Goal: Transaction & Acquisition: Purchase product/service

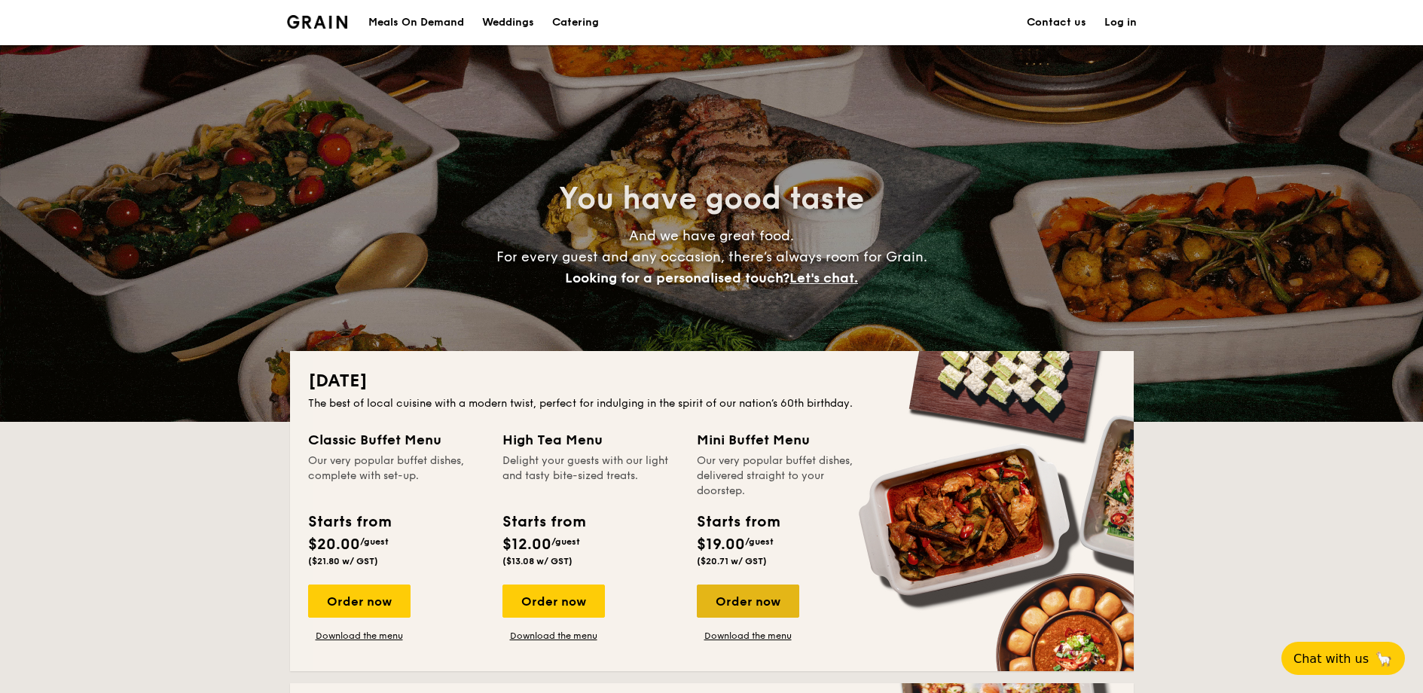
click at [738, 613] on div "Order now" at bounding box center [748, 601] width 102 height 33
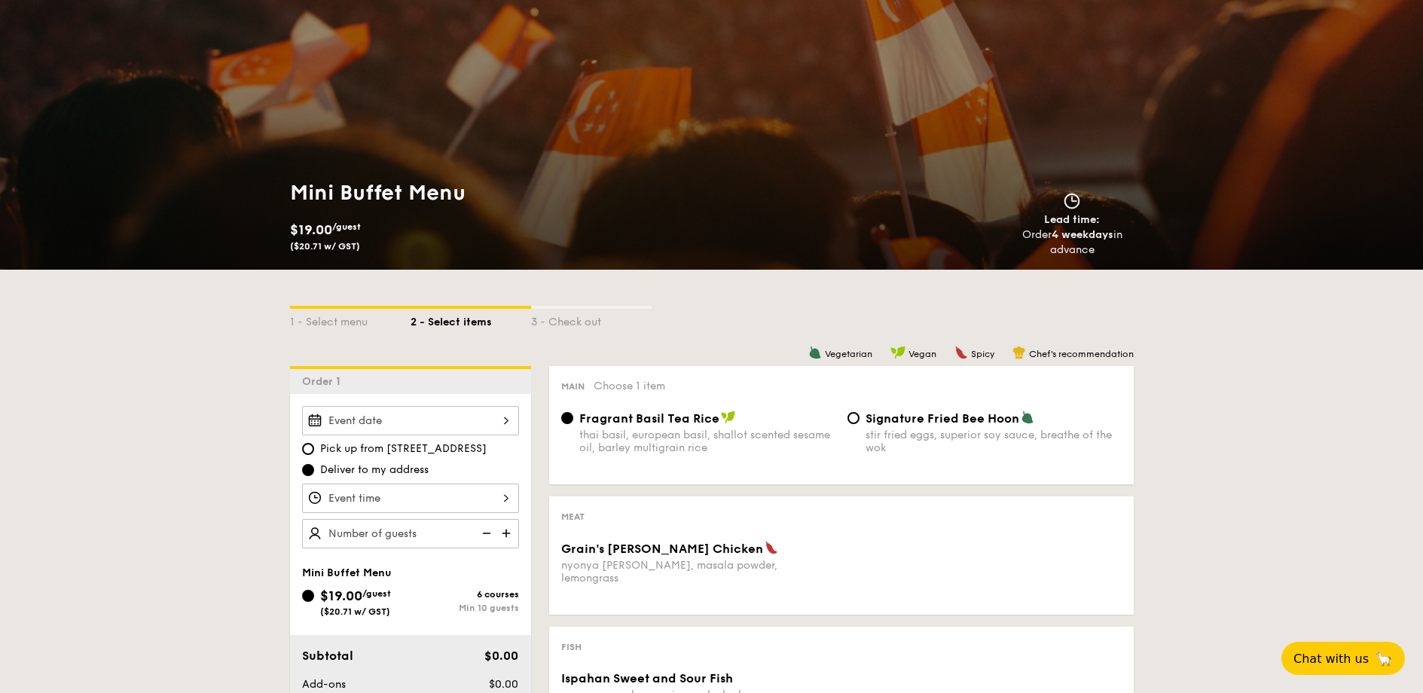
scroll to position [90, 0]
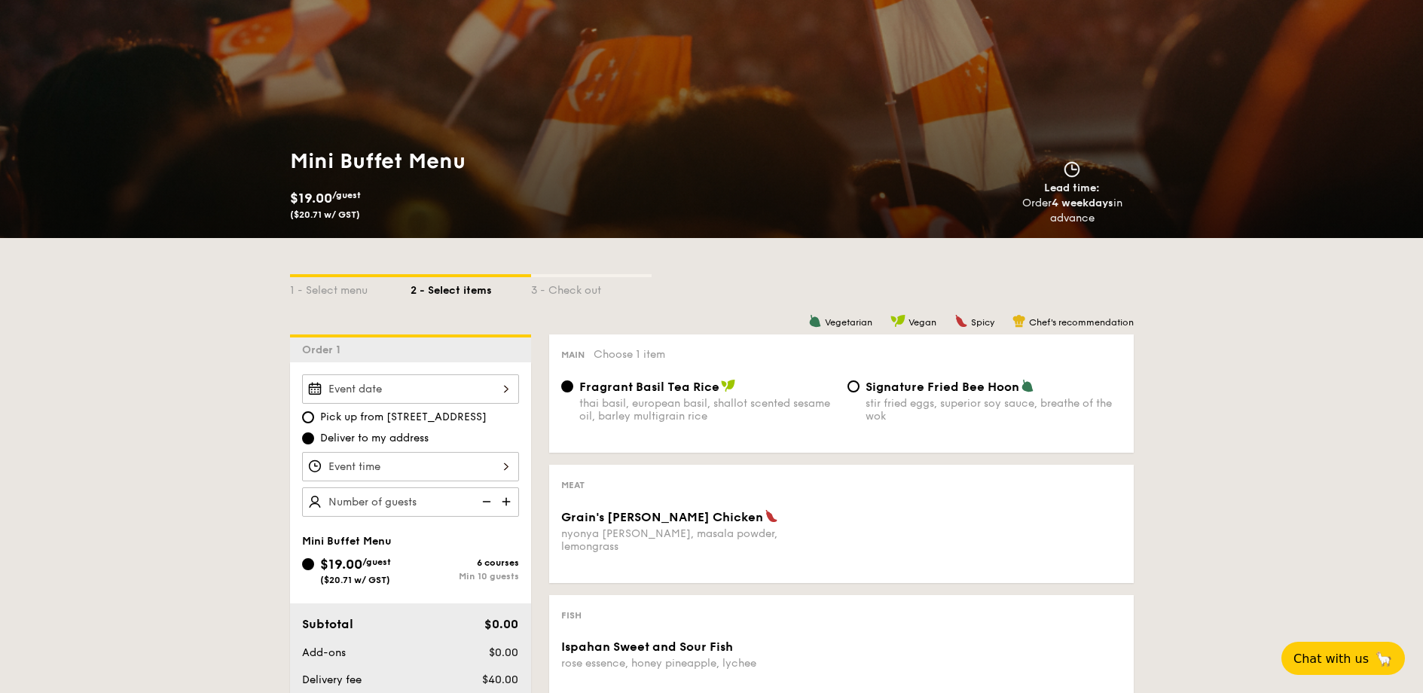
click at [502, 391] on div at bounding box center [410, 388] width 217 height 29
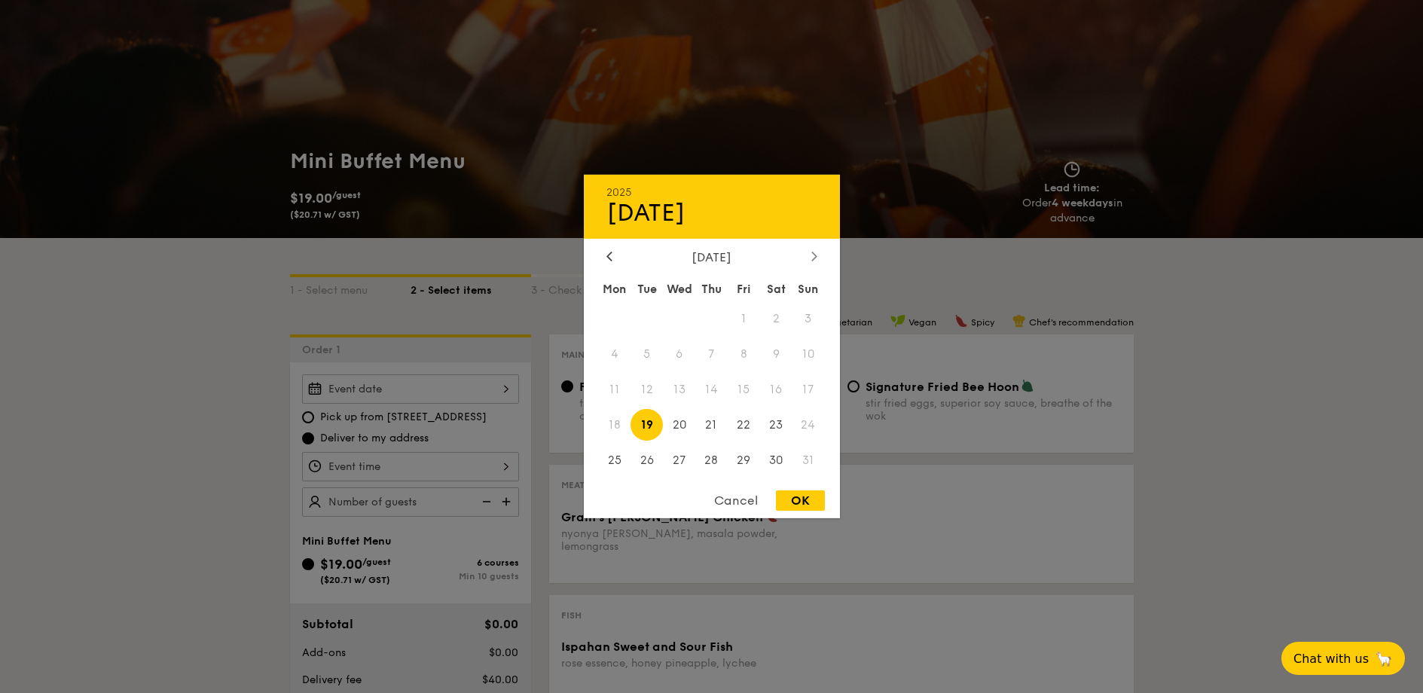
click at [812, 256] on icon at bounding box center [815, 256] width 6 height 10
click at [773, 356] on span "11" at bounding box center [776, 354] width 32 height 32
click at [774, 353] on span "11" at bounding box center [776, 354] width 32 height 32
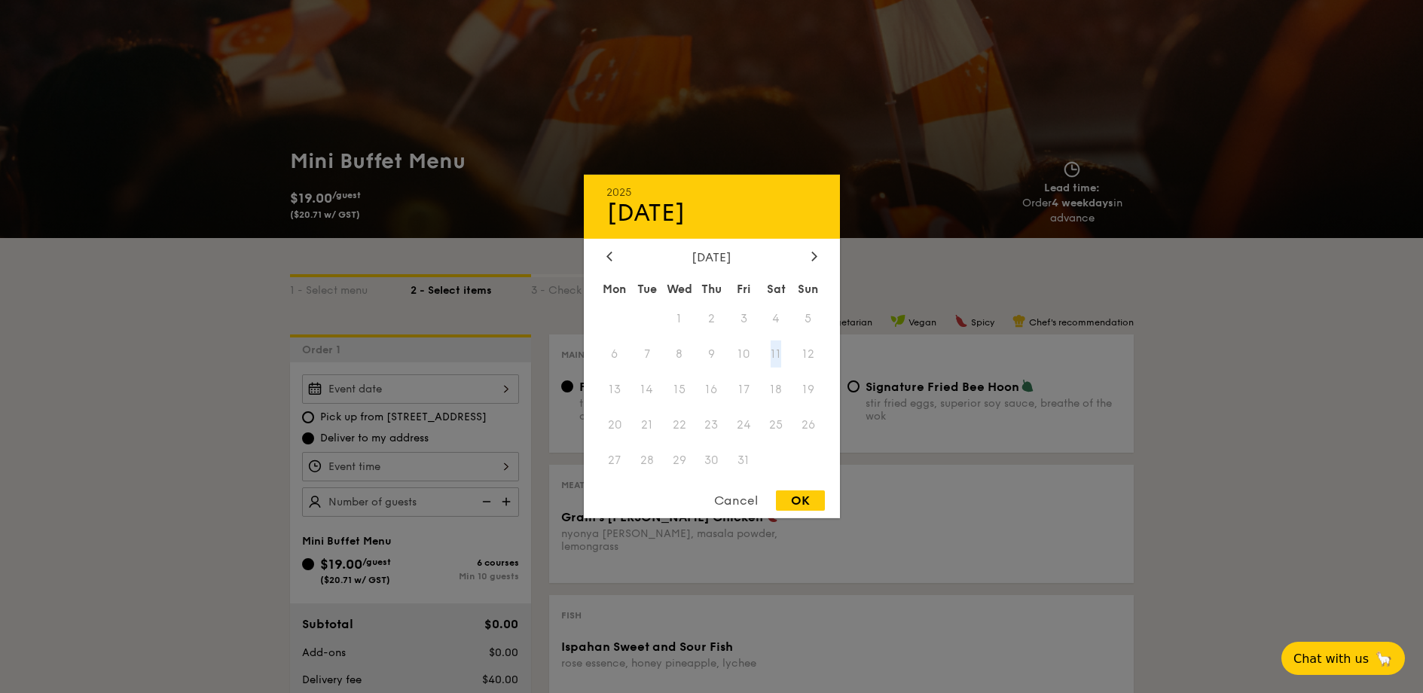
click at [774, 353] on span "11" at bounding box center [776, 354] width 32 height 32
click at [772, 354] on span "11" at bounding box center [776, 354] width 32 height 32
click at [608, 258] on icon at bounding box center [610, 256] width 6 height 10
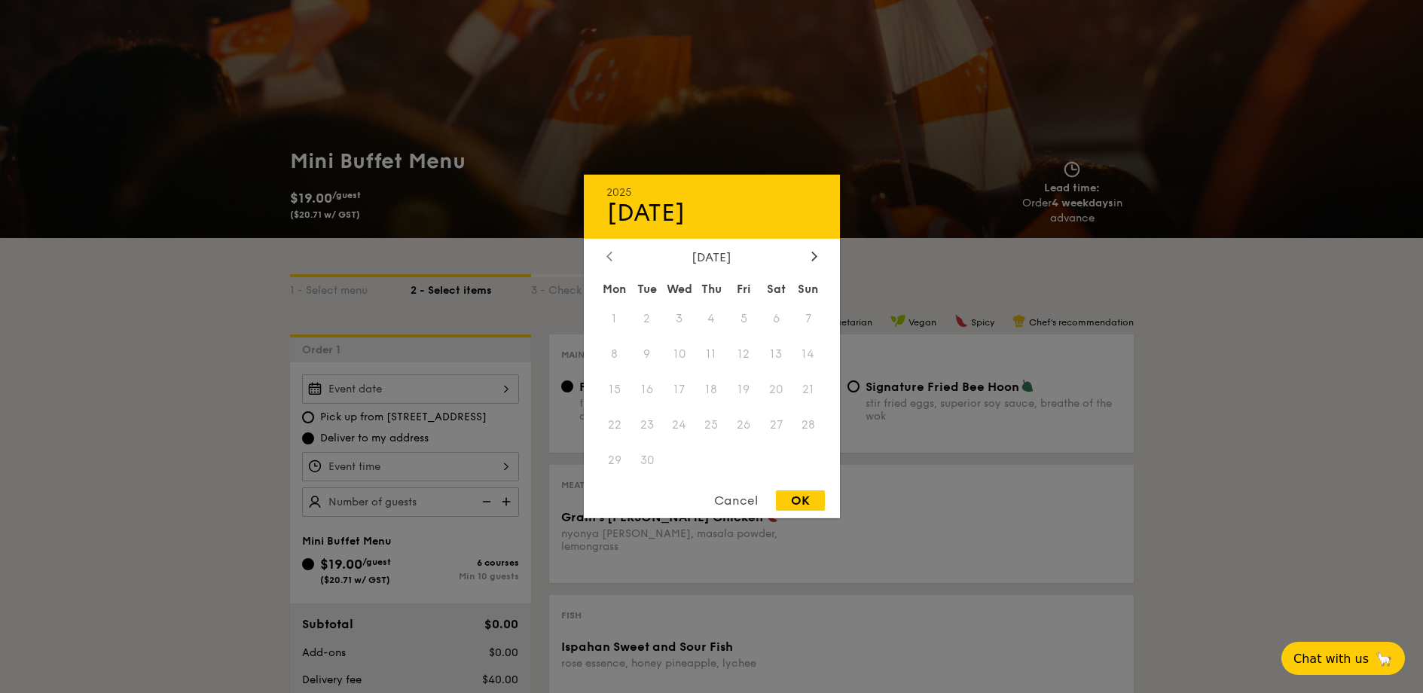
click at [608, 258] on icon at bounding box center [610, 256] width 6 height 10
click at [255, 343] on div at bounding box center [711, 346] width 1423 height 693
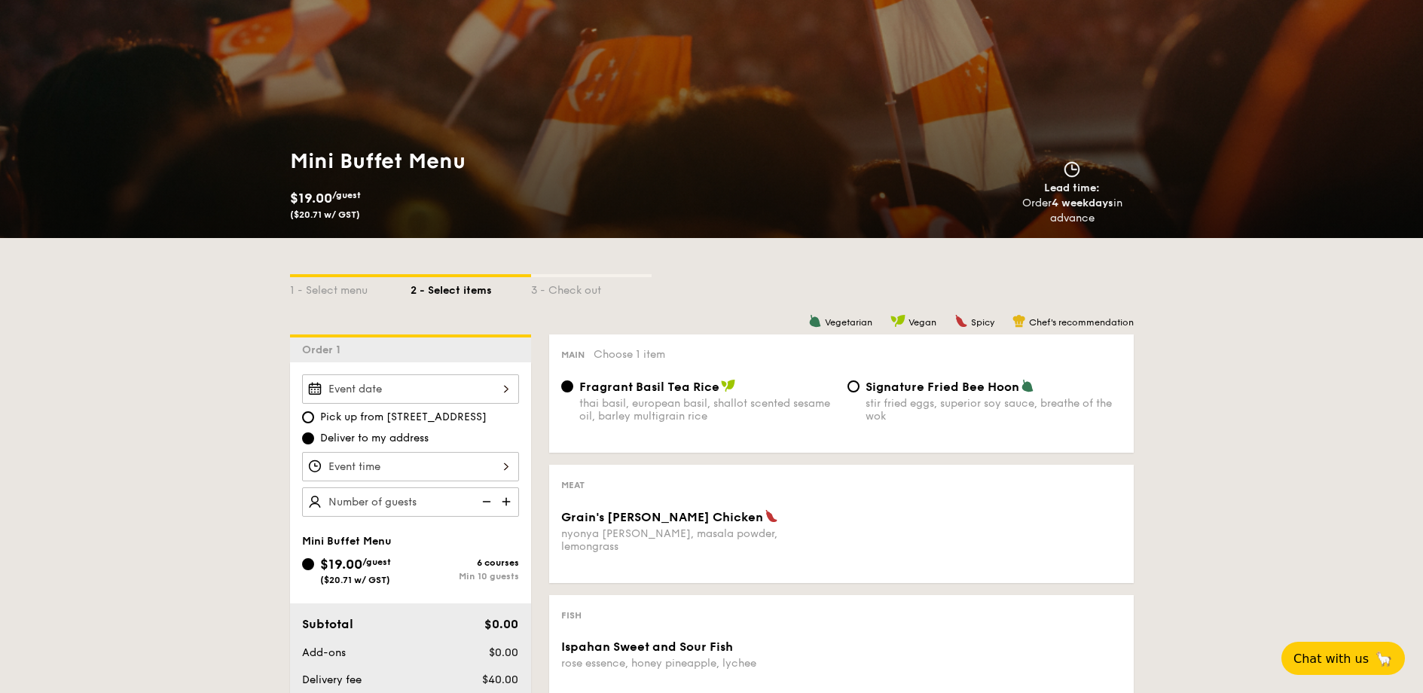
click at [503, 503] on img at bounding box center [508, 502] width 23 height 29
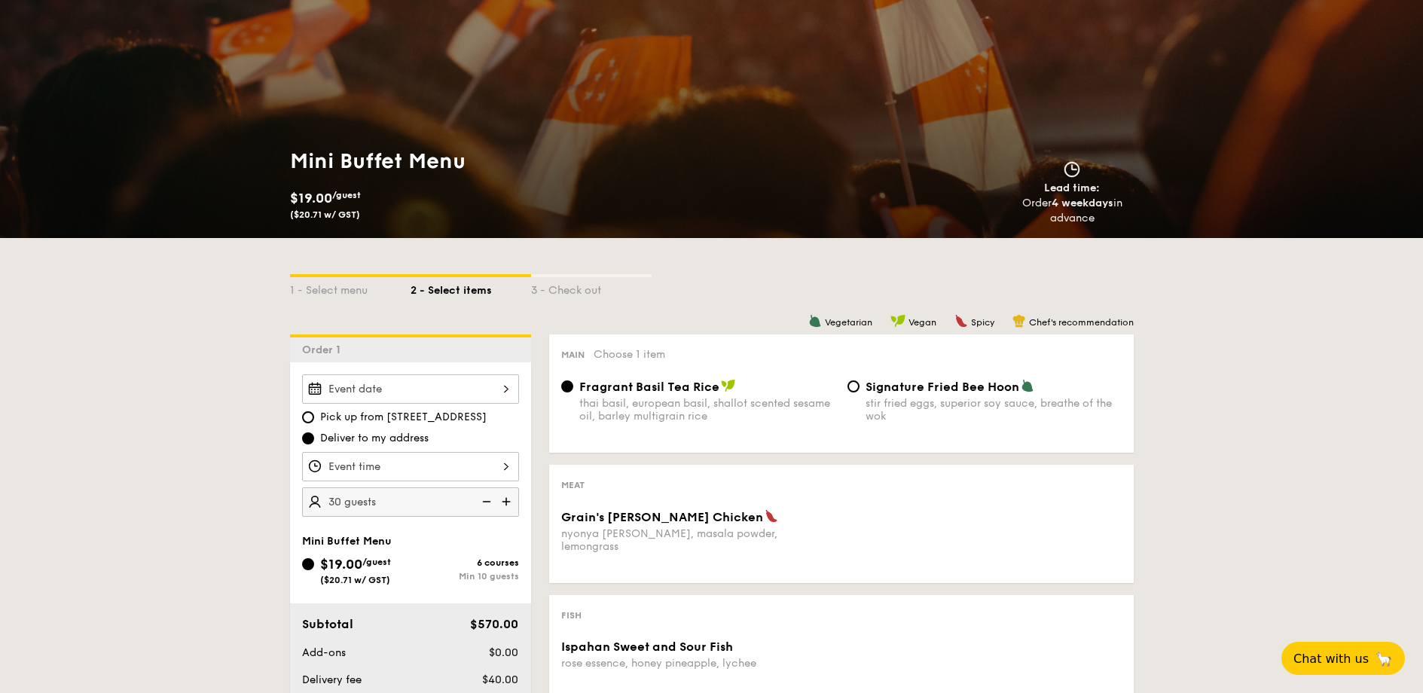
click at [485, 506] on img at bounding box center [485, 502] width 23 height 29
type input "20 guests"
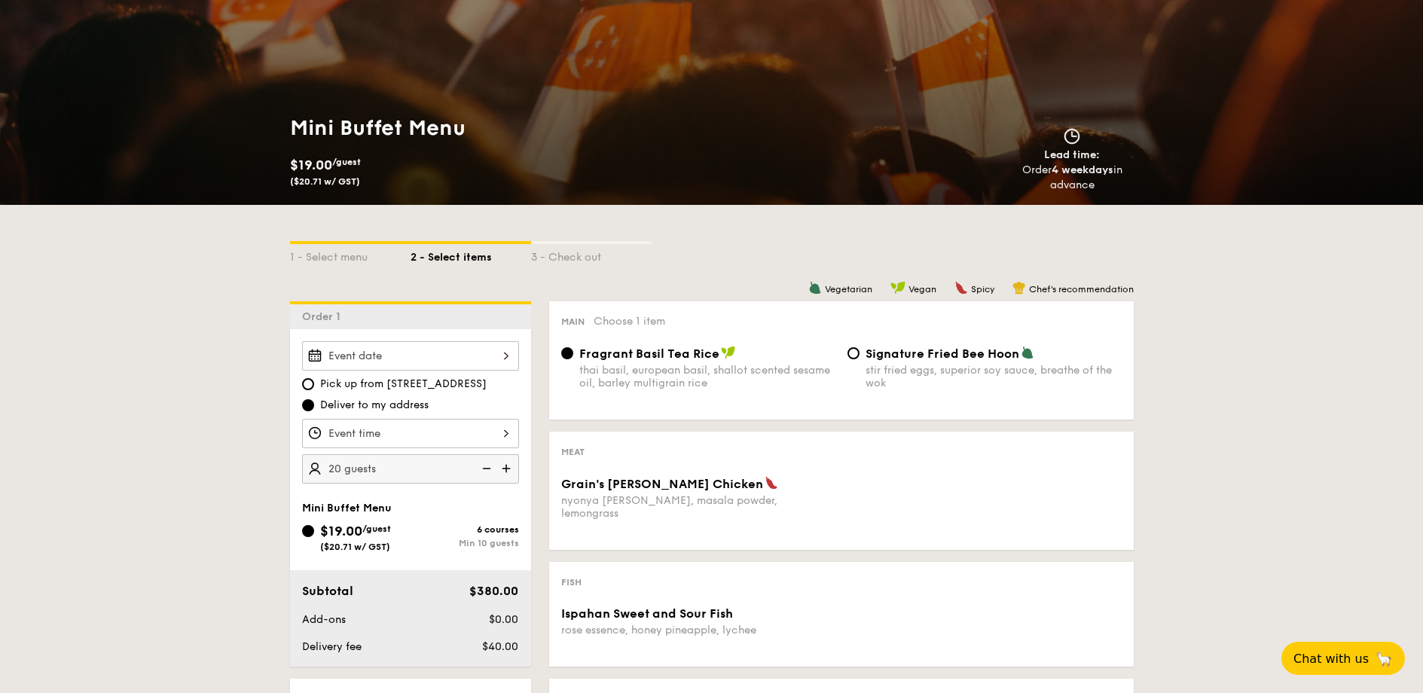
scroll to position [181, 0]
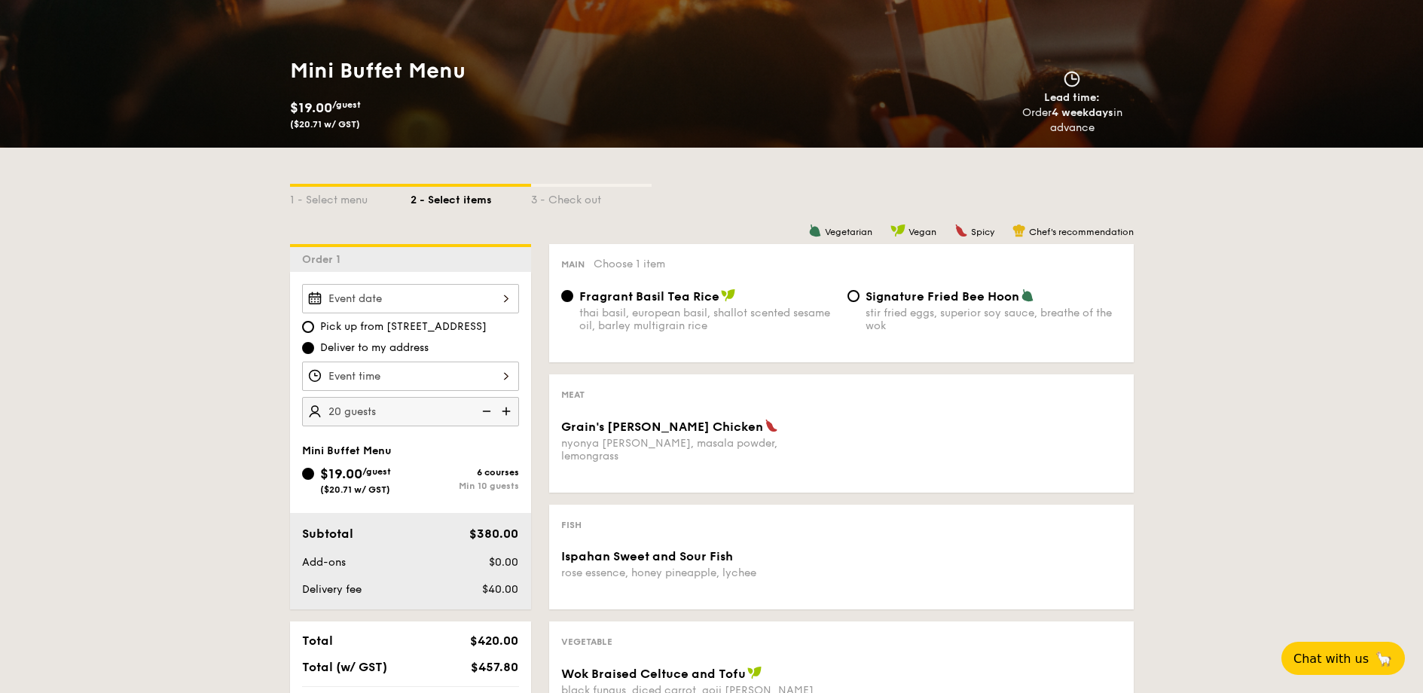
click at [361, 304] on div at bounding box center [410, 298] width 217 height 29
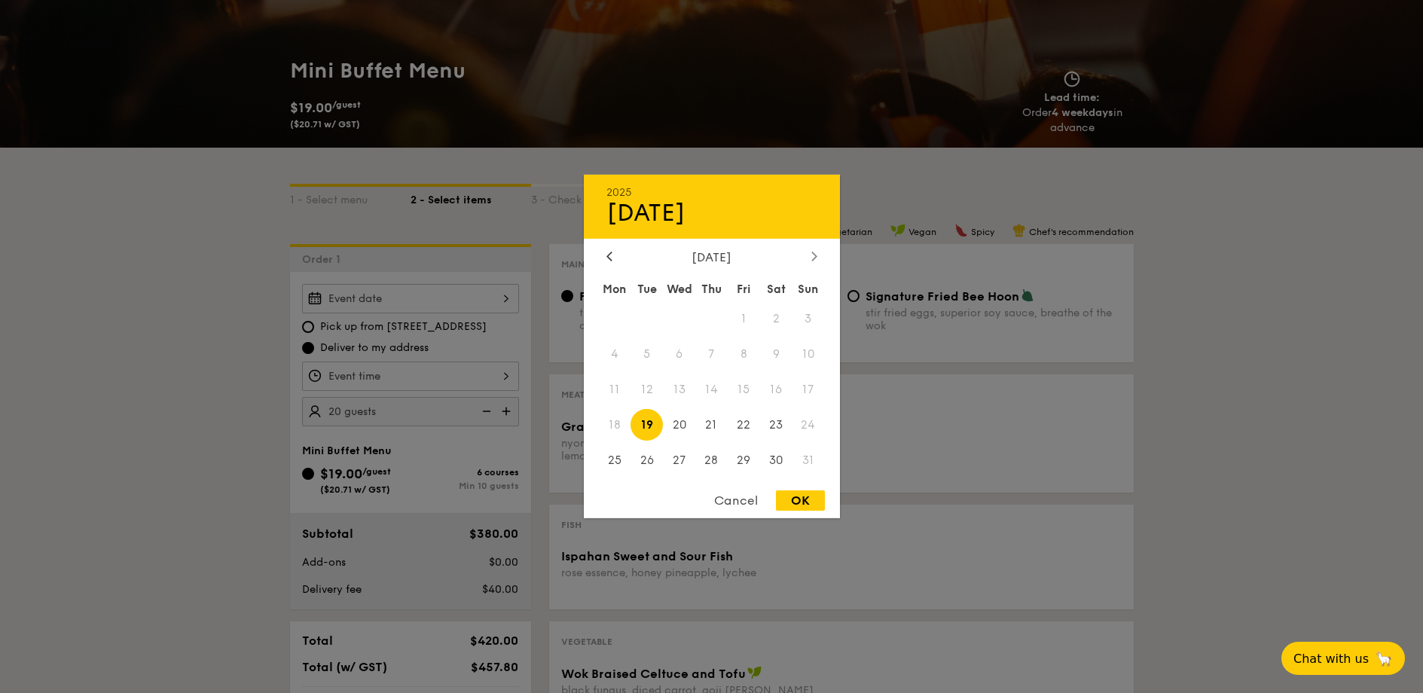
click at [814, 256] on icon at bounding box center [815, 256] width 6 height 10
click at [733, 499] on div "Cancel" at bounding box center [736, 501] width 74 height 20
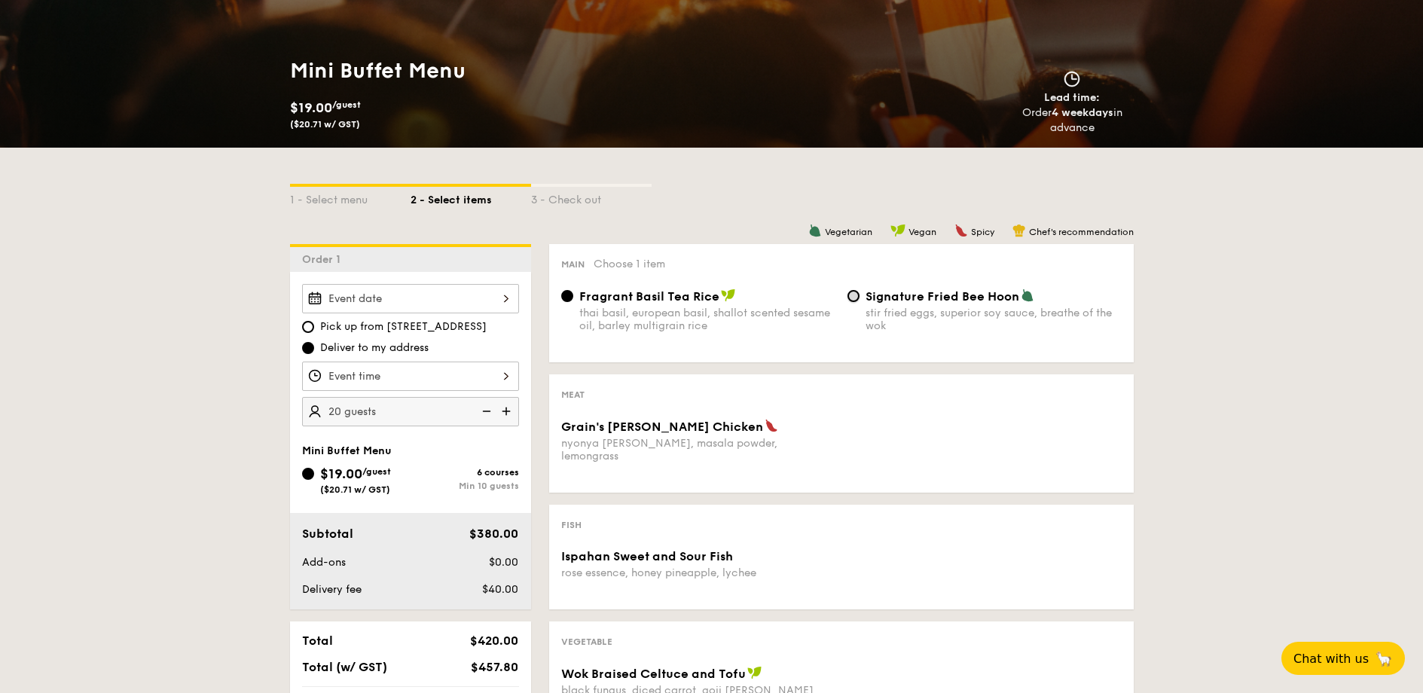
click at [857, 293] on input "Signature Fried Bee Hoon stir fried eggs, superior soy sauce, breathe of the wok" at bounding box center [854, 296] width 12 height 12
radio input "true"
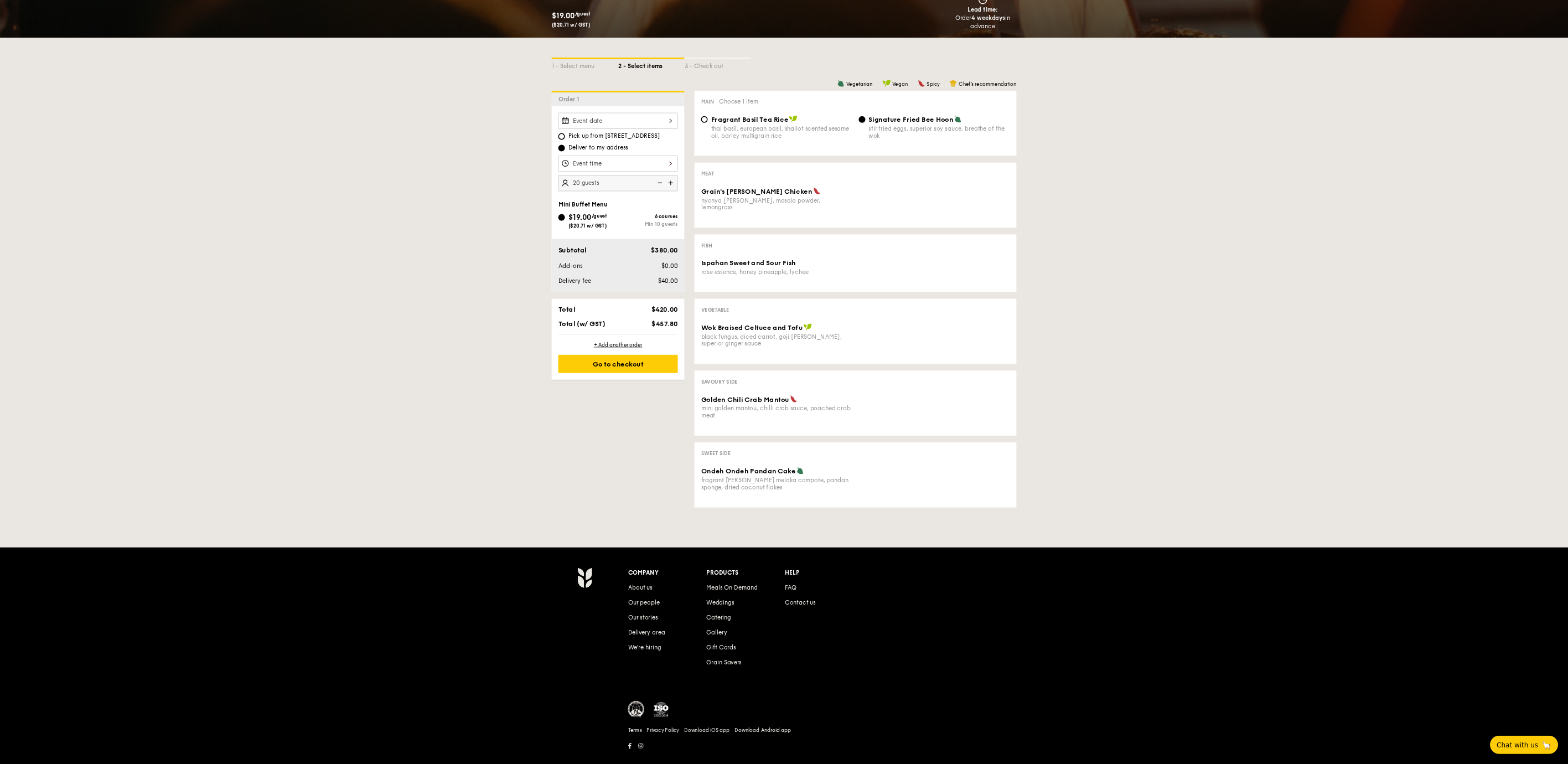
scroll to position [191, 0]
